Goal: Find specific page/section: Find specific page/section

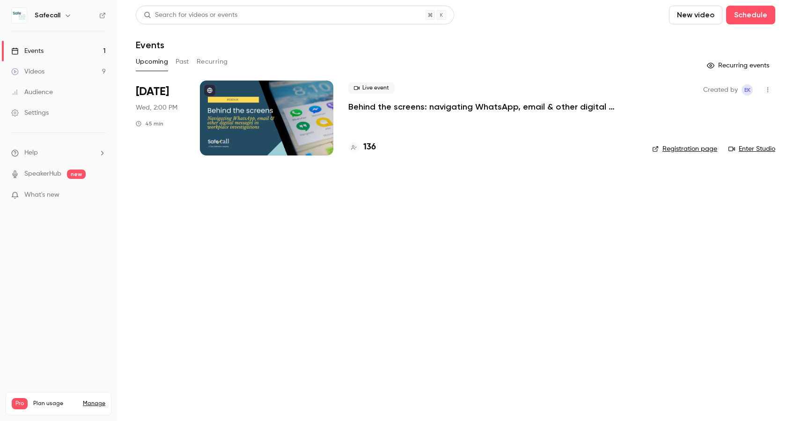
click at [370, 151] on h4 "136" at bounding box center [369, 147] width 13 height 13
